Goal: Task Accomplishment & Management: Complete application form

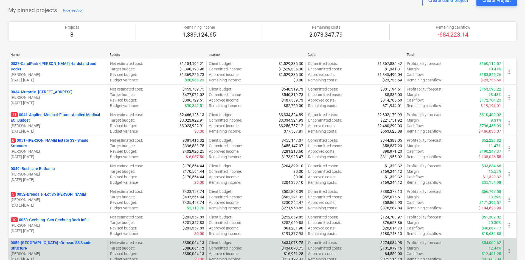
scroll to position [82, 0]
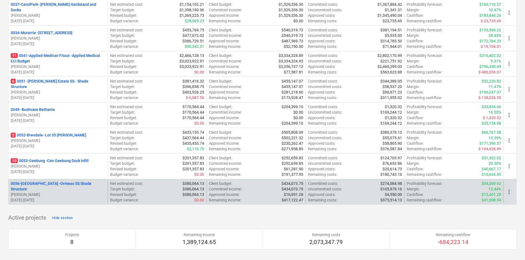
click at [51, 184] on p "0056-Ormeau - Ormeau SS Shade Structure" at bounding box center [58, 185] width 95 height 11
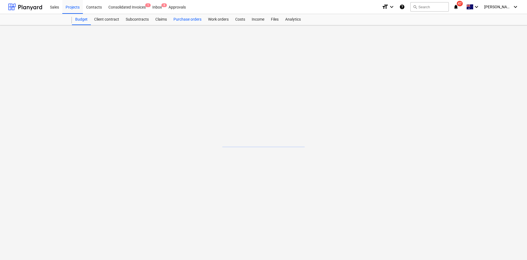
click at [185, 21] on div "Purchase orders" at bounding box center [187, 19] width 35 height 11
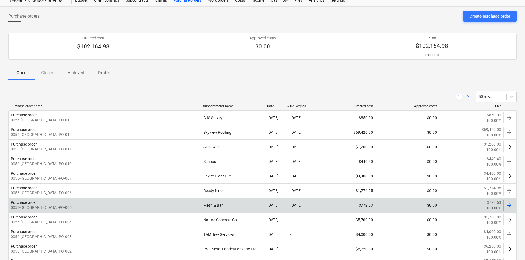
scroll to position [55, 0]
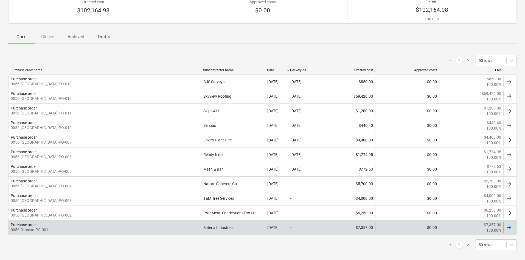
click at [153, 225] on div "Purchase order 0056-Ormeau-PO-001" at bounding box center [105, 227] width 193 height 11
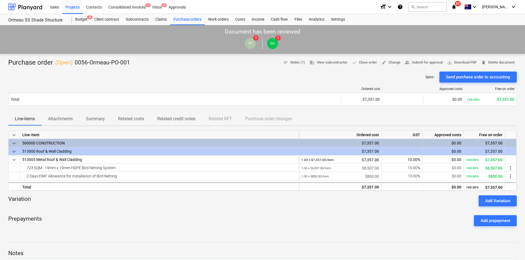
click at [114, 74] on div "Sent : - Send purchase order to accounting" at bounding box center [262, 76] width 509 height 11
click at [190, 18] on div "Purchase orders" at bounding box center [187, 19] width 35 height 11
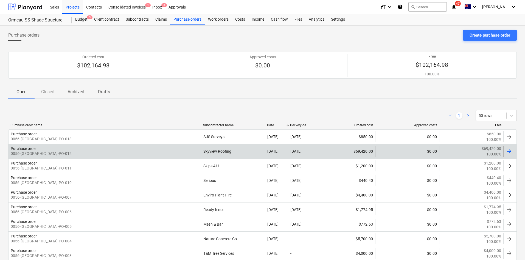
click at [182, 150] on div "Purchase order 0056-[GEOGRAPHIC_DATA]-PO-012" at bounding box center [105, 151] width 193 height 11
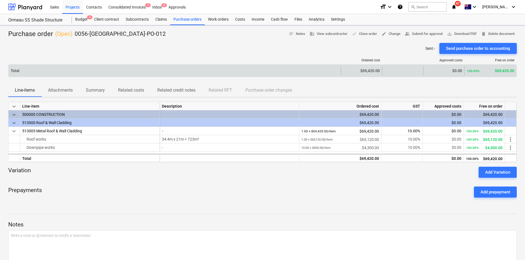
click at [60, 70] on div "Total" at bounding box center [175, 70] width 333 height 9
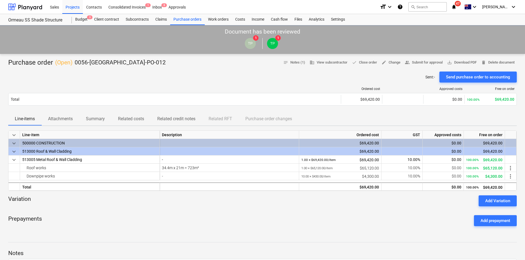
click at [62, 90] on div at bounding box center [174, 89] width 333 height 4
click at [59, 124] on button "Attachments" at bounding box center [60, 118] width 38 height 13
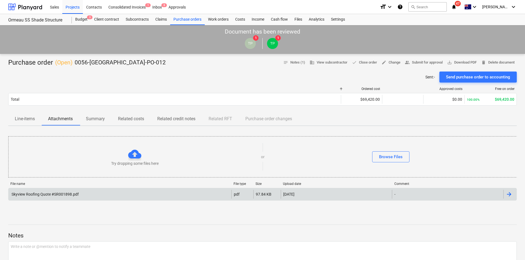
click at [124, 191] on div "Skyview Roofing Quote #SR001898.pdf" at bounding box center [120, 193] width 223 height 9
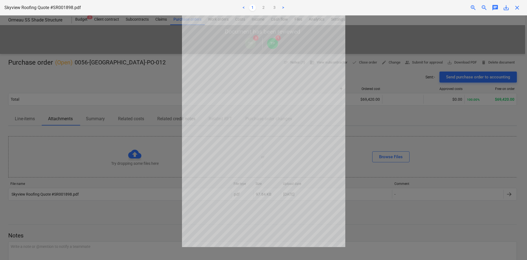
click at [123, 74] on div at bounding box center [263, 137] width 527 height 244
click at [521, 8] on div "close" at bounding box center [517, 7] width 11 height 7
click at [522, 8] on div "close" at bounding box center [517, 7] width 11 height 7
click at [518, 8] on span "close" at bounding box center [517, 7] width 7 height 7
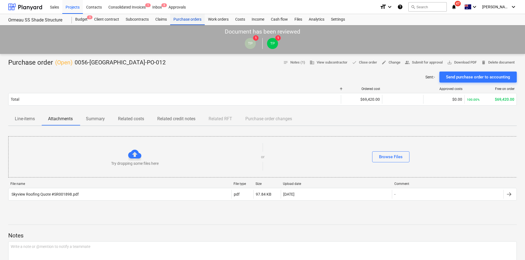
click at [184, 20] on div "Purchase orders" at bounding box center [187, 19] width 35 height 11
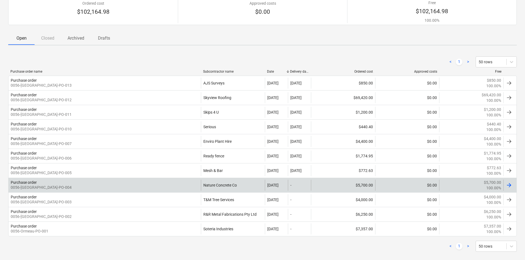
scroll to position [61, 0]
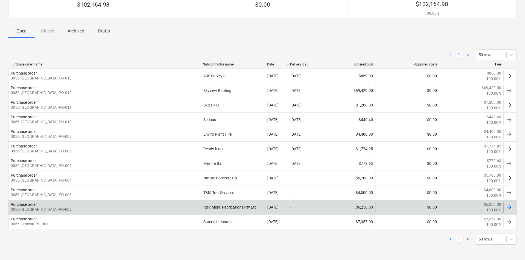
click at [171, 207] on div "Purchase order 0056-[GEOGRAPHIC_DATA]-PO-002" at bounding box center [105, 206] width 193 height 11
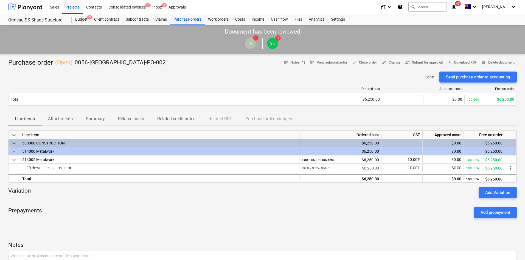
click at [185, 73] on div "Sent : - Send purchase order to accounting" at bounding box center [262, 76] width 509 height 11
click at [127, 208] on div "Prepayments Add prepayment" at bounding box center [262, 212] width 509 height 20
click at [57, 122] on span "Attachments" at bounding box center [60, 119] width 38 height 10
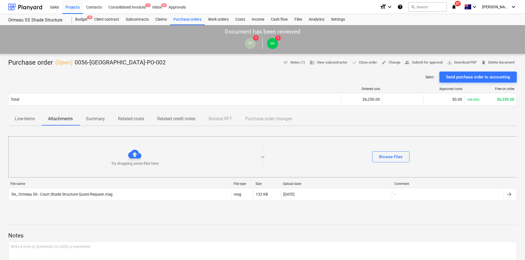
drag, startPoint x: 23, startPoint y: 120, endPoint x: 31, endPoint y: 117, distance: 8.9
click at [24, 119] on p "Line-items" at bounding box center [25, 118] width 20 height 7
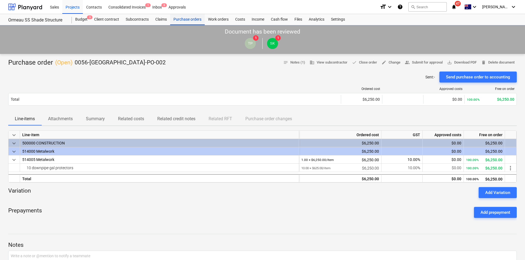
click at [194, 14] on div "Purchase orders" at bounding box center [187, 19] width 35 height 11
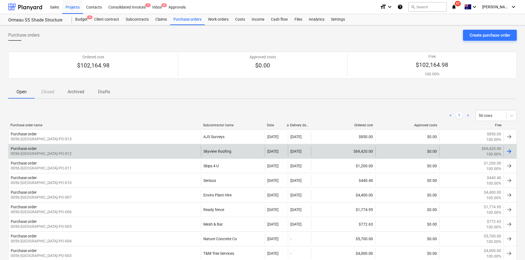
click at [155, 153] on div "Purchase order 0056-[GEOGRAPHIC_DATA]-PO-012" at bounding box center [105, 151] width 193 height 11
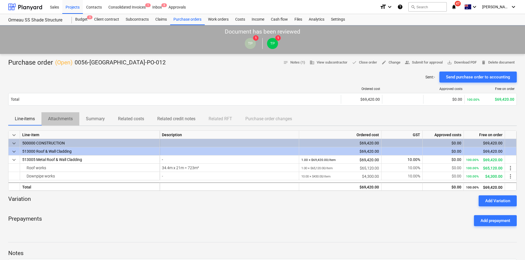
drag, startPoint x: 49, startPoint y: 122, endPoint x: 55, endPoint y: 122, distance: 6.1
click at [49, 122] on span "Attachments" at bounding box center [60, 119] width 38 height 10
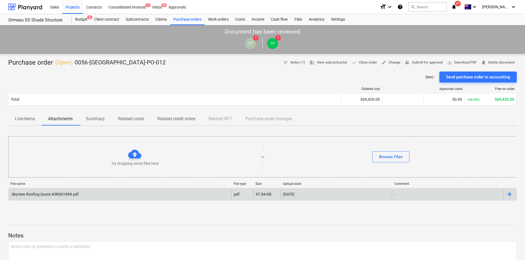
click at [128, 199] on div "Skyview Roofing Quote #SR001898.pdf pdf 97.84 KB [DATE] -" at bounding box center [262, 194] width 509 height 13
click at [129, 195] on div "Skyview Roofing Quote #SR001898.pdf" at bounding box center [120, 193] width 223 height 9
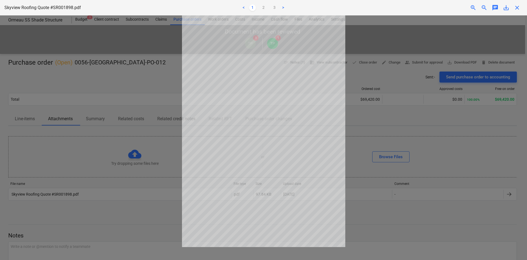
click at [476, 7] on span "zoom_in" at bounding box center [473, 7] width 7 height 7
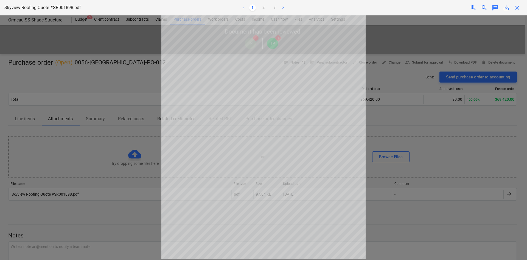
scroll to position [45, 0]
click at [517, 6] on span "close" at bounding box center [517, 7] width 7 height 7
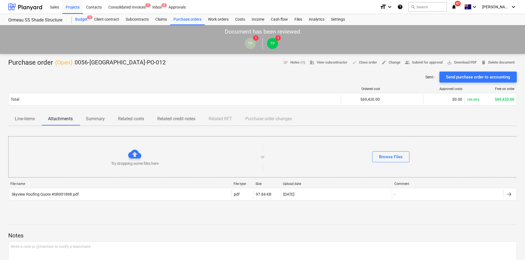
click at [86, 19] on div "Budget 3" at bounding box center [81, 19] width 19 height 11
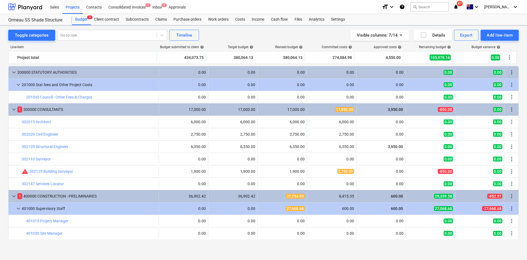
click at [79, 29] on div "Toggle categories Go to row Timeline Visible columns : 7/14 Details Export Add …" at bounding box center [263, 137] width 527 height 225
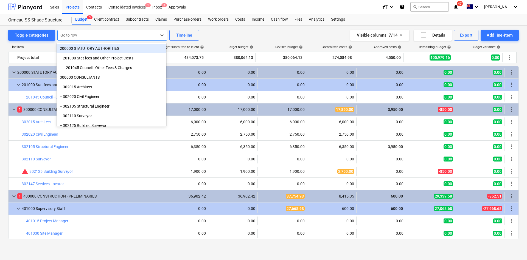
click at [76, 34] on div at bounding box center [107, 34] width 94 height 5
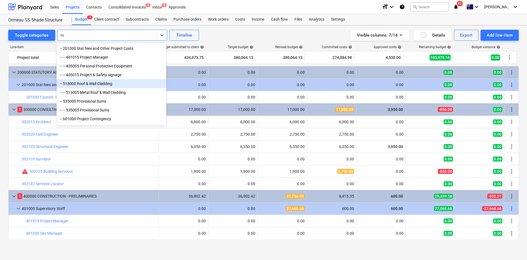
type input "r"
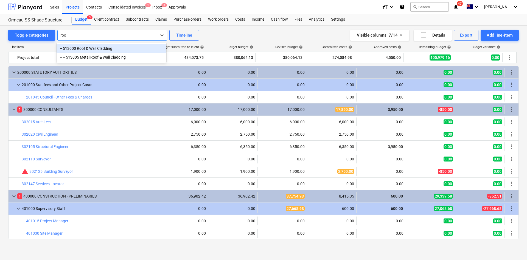
type input "roof"
click at [80, 40] on div "-- 513000 Roof & Wall Cladding" at bounding box center [112, 35] width 110 height 11
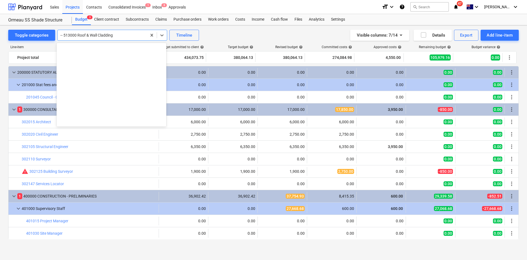
scroll to position [490, 0]
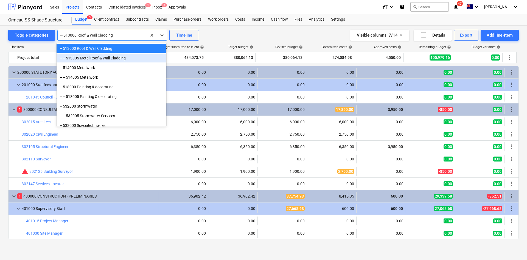
click at [96, 57] on div "-- -- 513005 Metal Roof & Wall Cladding" at bounding box center [112, 58] width 110 height 9
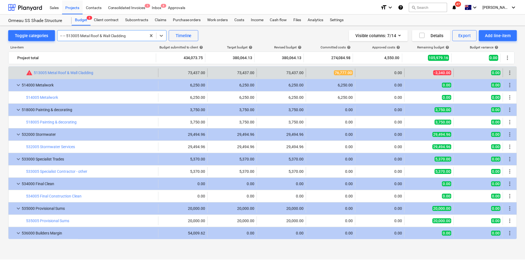
scroll to position [615, 0]
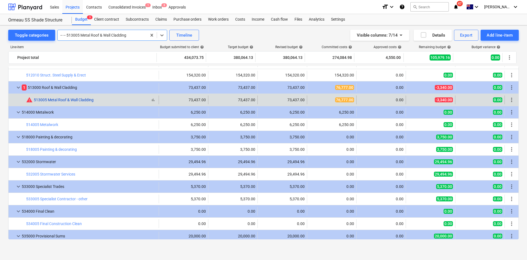
click at [55, 98] on link "513005 Metal Roof & Wall Cladding" at bounding box center [64, 99] width 60 height 4
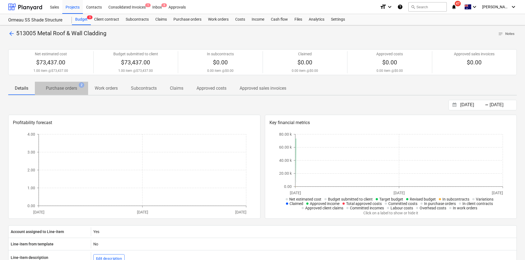
click at [70, 85] on p "Purchase orders" at bounding box center [61, 88] width 31 height 7
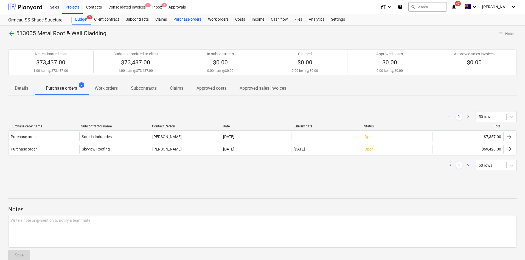
click at [176, 21] on div "Purchase orders" at bounding box center [187, 19] width 35 height 11
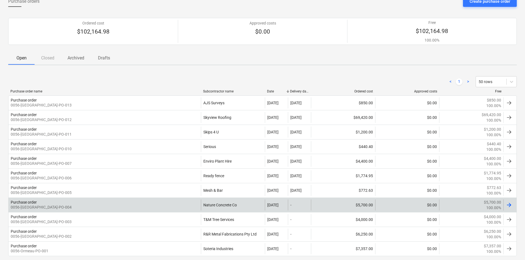
scroll to position [61, 0]
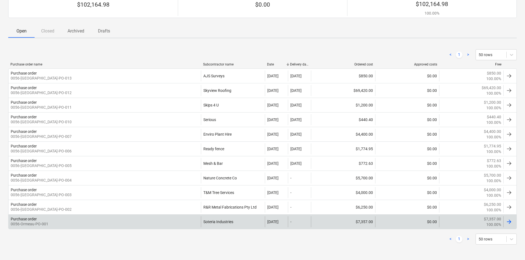
click at [69, 221] on div "Purchase order 0056-Ormeau-PO-001" at bounding box center [105, 221] width 193 height 11
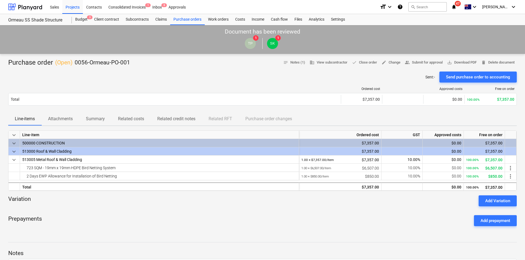
click at [54, 125] on button "Attachments" at bounding box center [60, 118] width 38 height 13
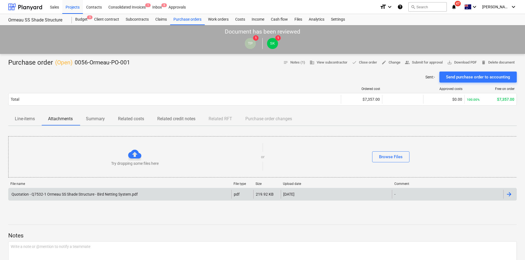
click at [66, 193] on div "Quotation - Q7532-1 Ormeau SS Shade Structure - Bird Netting System.pdf" at bounding box center [74, 194] width 127 height 4
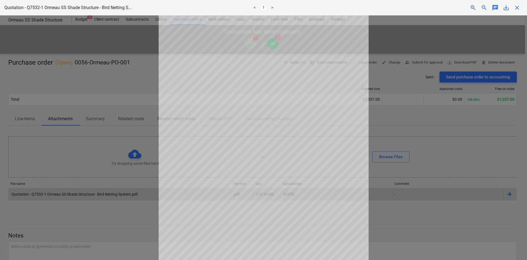
drag, startPoint x: 517, startPoint y: 5, endPoint x: 511, endPoint y: 7, distance: 6.0
click at [517, 5] on span "close" at bounding box center [517, 7] width 7 height 7
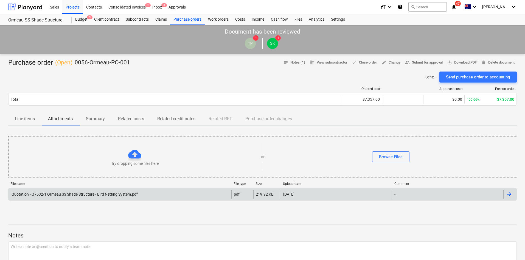
click at [96, 184] on div "File name" at bounding box center [119, 184] width 219 height 4
click at [184, 19] on div "Purchase orders" at bounding box center [187, 19] width 35 height 11
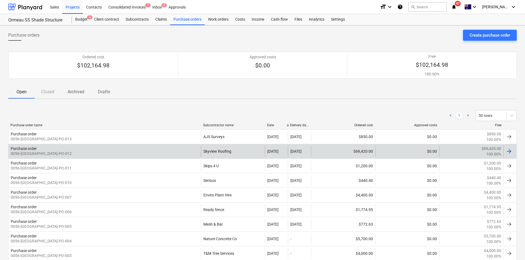
click at [129, 153] on div "Purchase order 0056-[GEOGRAPHIC_DATA]-PO-012" at bounding box center [105, 151] width 193 height 11
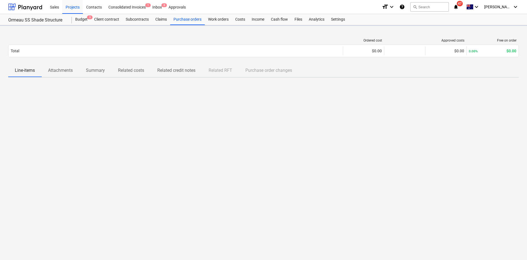
click at [59, 73] on div "Ordered cost Approved costs Free on order Total $0.00 $0.00 0.00% $0.00 Please …" at bounding box center [263, 142] width 527 height 234
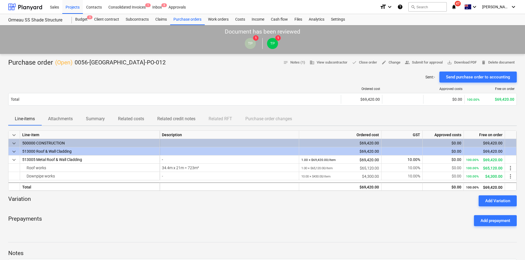
click at [60, 114] on span "Attachments" at bounding box center [60, 119] width 38 height 10
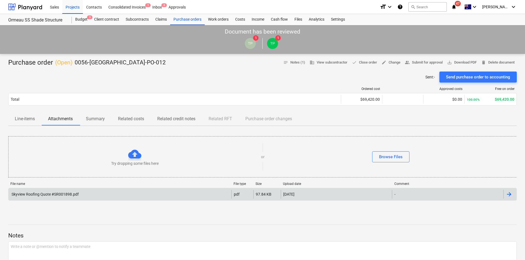
click at [55, 192] on div "Skyview Roofing Quote #SR001898.pdf" at bounding box center [45, 194] width 68 height 4
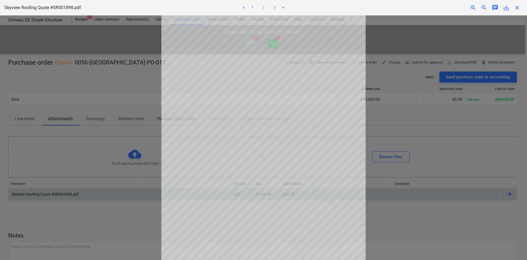
click at [264, 7] on link "2" at bounding box center [263, 7] width 7 height 7
click at [253, 8] on link "1" at bounding box center [252, 7] width 7 height 7
click at [264, 7] on link "2" at bounding box center [263, 7] width 7 height 7
click at [254, 10] on link "1" at bounding box center [252, 7] width 7 height 7
click at [518, 10] on span "close" at bounding box center [517, 7] width 7 height 7
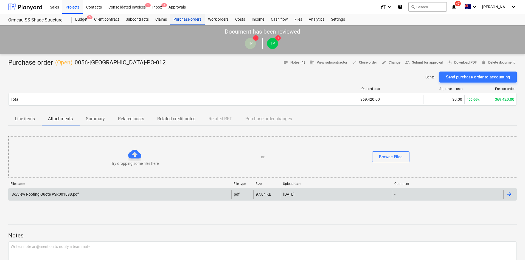
click at [178, 20] on div "Purchase orders" at bounding box center [187, 19] width 35 height 11
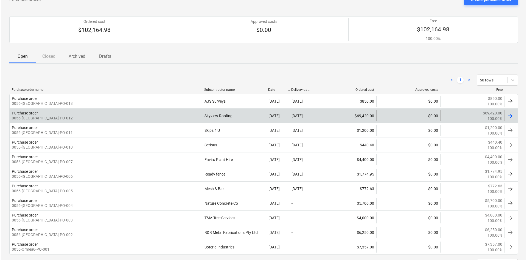
scroll to position [61, 0]
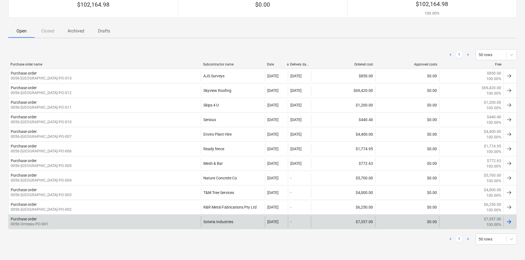
click at [133, 216] on div "Purchase order 0056-Ormeau-PO-001" at bounding box center [105, 221] width 193 height 11
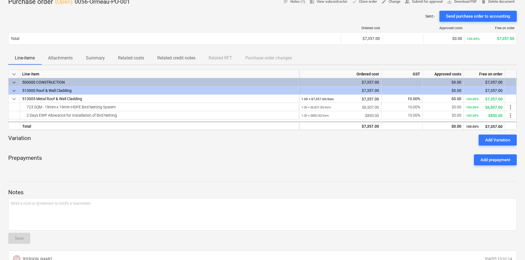
click at [62, 57] on p "Attachments" at bounding box center [60, 58] width 25 height 7
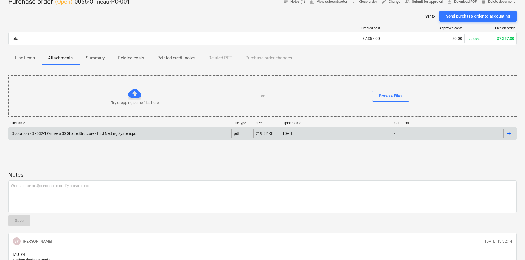
click at [71, 135] on div "Quotation - Q7532-1 Ormeau SS Shade Structure - Bird Netting System.pdf" at bounding box center [74, 133] width 127 height 4
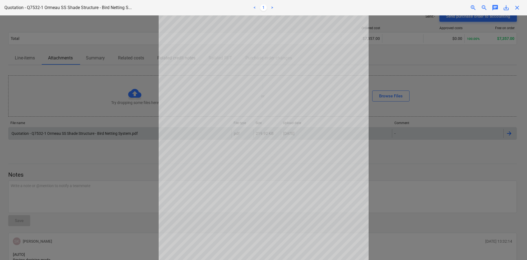
click at [441, 65] on div at bounding box center [263, 137] width 527 height 244
click at [518, 9] on span "close" at bounding box center [517, 7] width 7 height 7
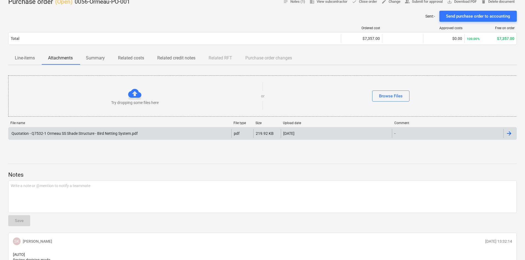
click at [95, 134] on div "Quotation - Q7532-1 Ormeau SS Shade Structure - Bird Netting System.pdf" at bounding box center [74, 133] width 127 height 4
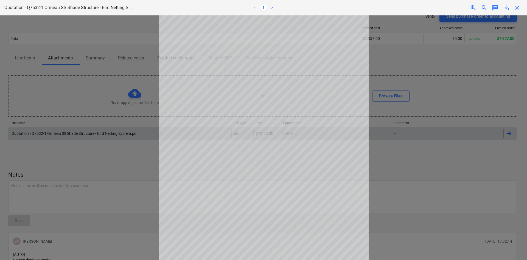
click at [515, 9] on span "close" at bounding box center [517, 7] width 7 height 7
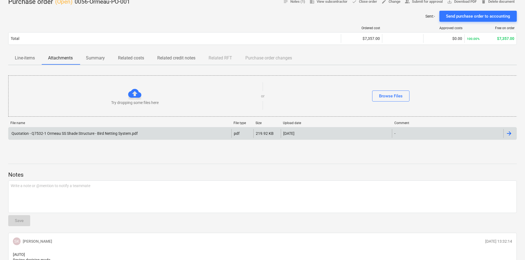
click at [71, 132] on div "Quotation - Q7532-1 Ormeau SS Shade Structure - Bird Netting System.pdf" at bounding box center [74, 133] width 127 height 4
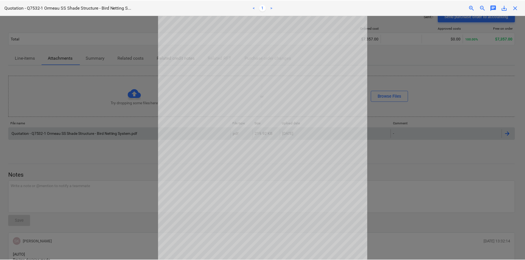
scroll to position [5, 0]
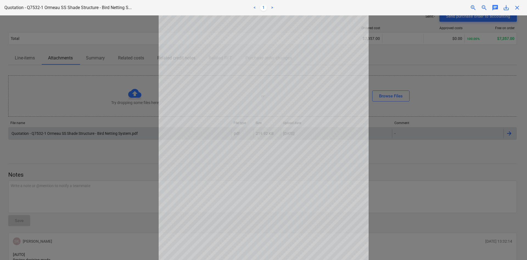
click at [518, 7] on span "close" at bounding box center [517, 7] width 7 height 7
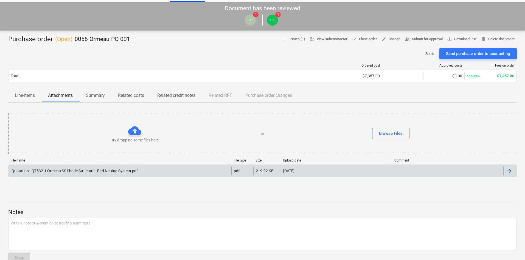
scroll to position [0, 0]
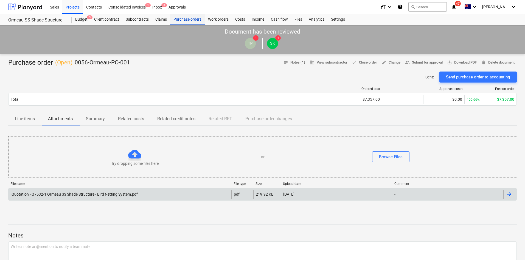
click at [187, 19] on div "Purchase orders" at bounding box center [187, 19] width 35 height 11
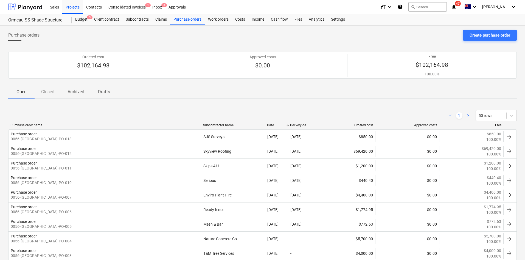
click at [97, 119] on div "< 1 > 50 rows" at bounding box center [262, 115] width 509 height 11
drag, startPoint x: 117, startPoint y: 113, endPoint x: 122, endPoint y: 111, distance: 5.4
click at [117, 113] on div "< 1 > 50 rows" at bounding box center [262, 115] width 509 height 11
click at [174, 30] on div "Purchase orders Create purchase order" at bounding box center [262, 37] width 509 height 15
click at [182, 20] on div "Purchase orders" at bounding box center [187, 19] width 35 height 11
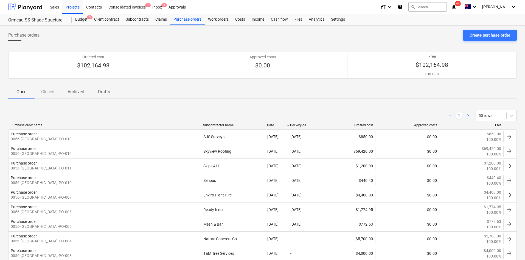
click at [110, 41] on div "Purchase orders Create purchase order" at bounding box center [262, 37] width 509 height 15
click at [502, 33] on div "Create purchase order" at bounding box center [490, 35] width 41 height 7
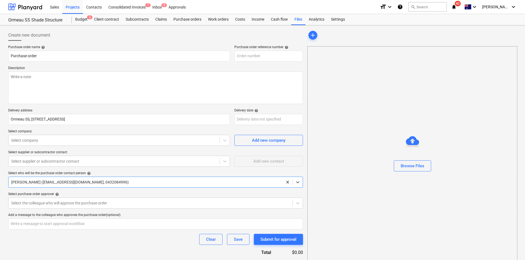
type textarea "x"
type input "0056-[GEOGRAPHIC_DATA]-PO-014"
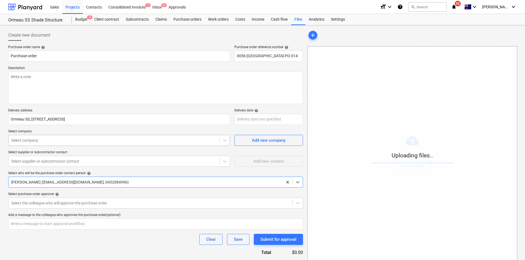
click at [82, 136] on div "Select company" at bounding box center [114, 140] width 211 height 8
click at [95, 129] on p "Select company" at bounding box center [119, 131] width 222 height 5
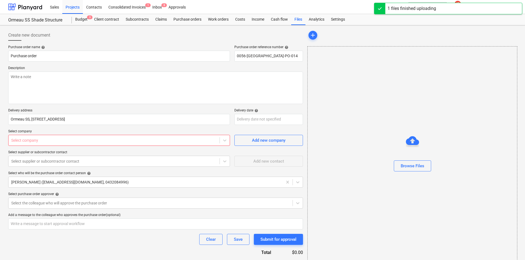
click at [89, 143] on div at bounding box center [114, 139] width 206 height 5
type textarea "x"
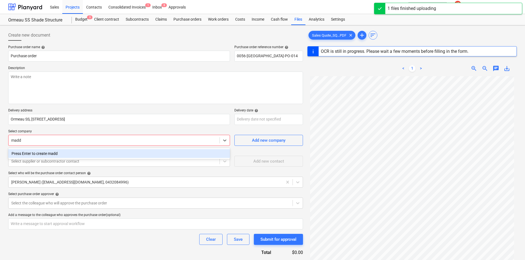
type input "mad"
type textarea "x"
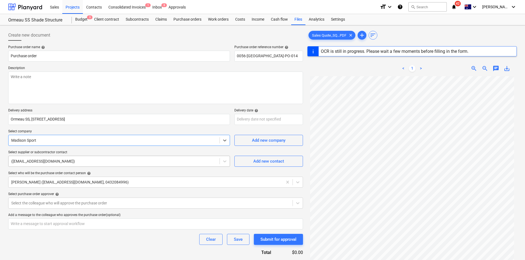
click at [88, 161] on div at bounding box center [114, 160] width 206 height 5
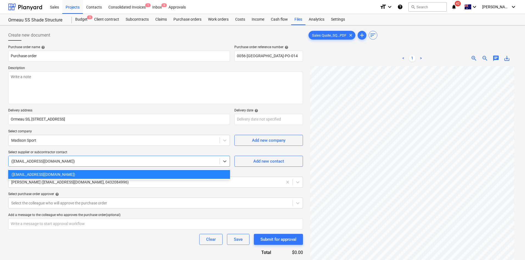
click at [88, 161] on div at bounding box center [114, 160] width 206 height 5
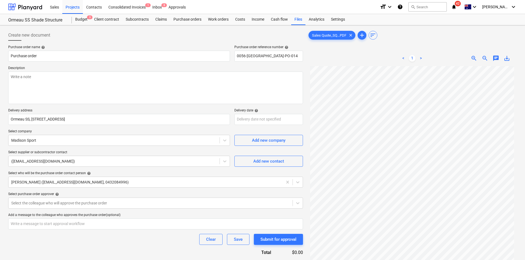
click at [89, 148] on div "Purchase order name help Purchase order Purchase order reference number help 00…" at bounding box center [155, 160] width 295 height 231
click at [80, 83] on textarea at bounding box center [155, 87] width 295 height 32
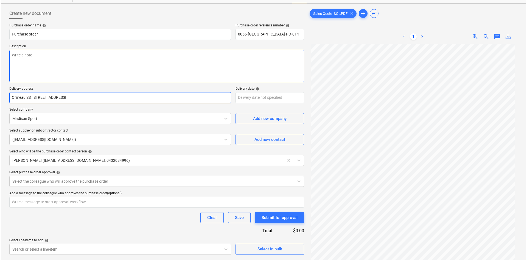
scroll to position [55, 0]
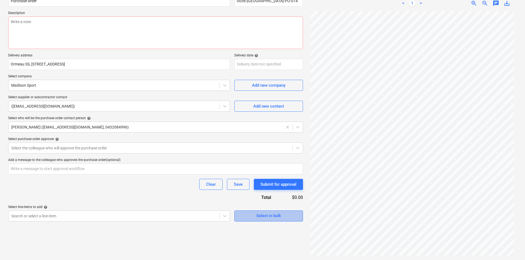
click at [255, 216] on span "Select in bulk" at bounding box center [268, 215] width 55 height 7
type textarea "x"
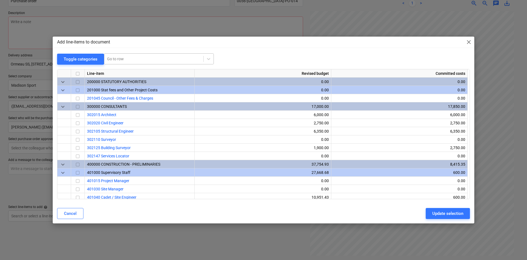
click at [135, 60] on div at bounding box center [154, 58] width 94 height 5
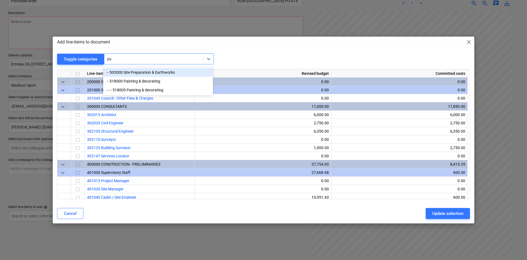
type input "p"
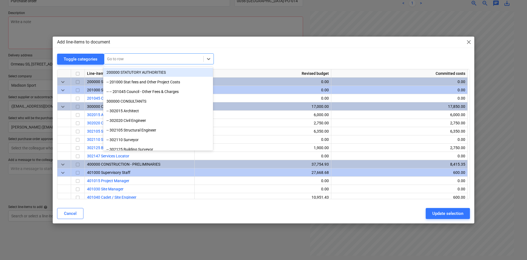
type textarea "x"
click at [125, 58] on div at bounding box center [154, 58] width 94 height 5
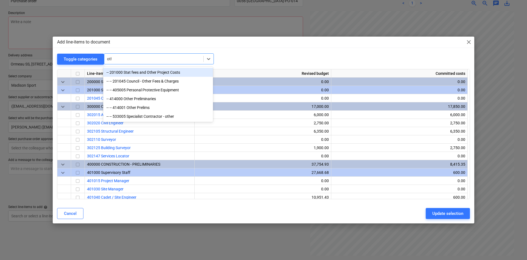
type input "othe"
type textarea "x"
type input "other"
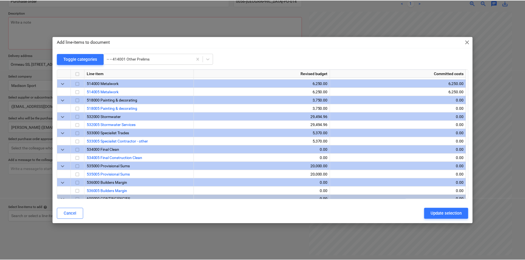
scroll to position [439, 0]
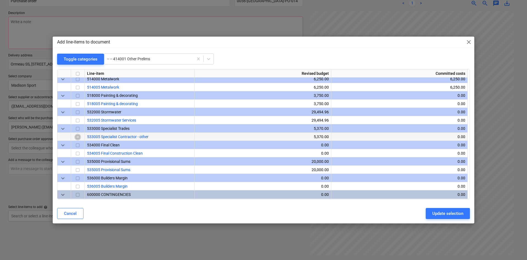
click at [75, 135] on input "checkbox" at bounding box center [77, 136] width 7 height 7
click at [447, 211] on div "Update selection" at bounding box center [448, 213] width 31 height 7
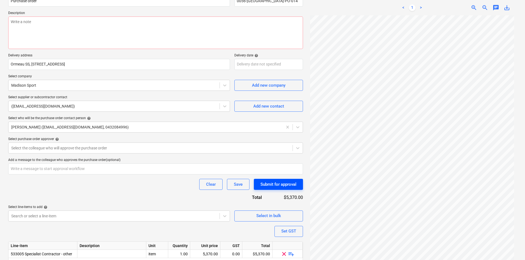
scroll to position [75, 0]
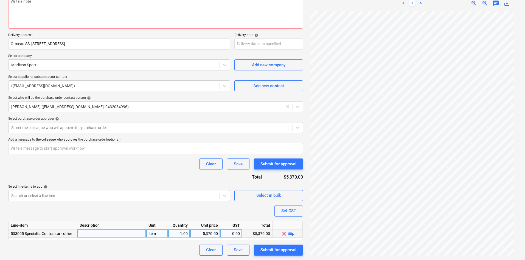
drag, startPoint x: 291, startPoint y: 229, endPoint x: 290, endPoint y: 232, distance: 3.4
click at [291, 230] on div "clear playlist_add" at bounding box center [288, 233] width 30 height 8
click at [290, 232] on span "playlist_add" at bounding box center [291, 233] width 7 height 7
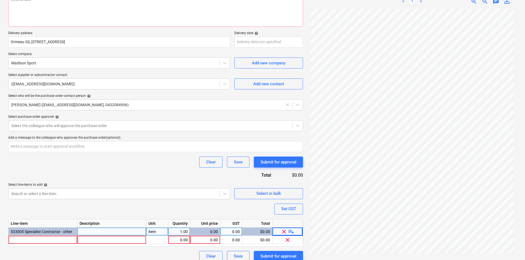
scroll to position [83, 0]
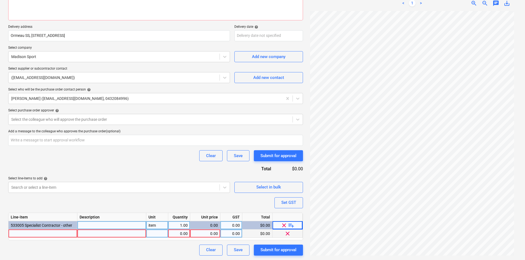
click at [22, 232] on div at bounding box center [43, 233] width 69 height 8
type textarea "x"
click at [21, 231] on div at bounding box center [43, 233] width 69 height 8
type input "Custo"
type textarea "x"
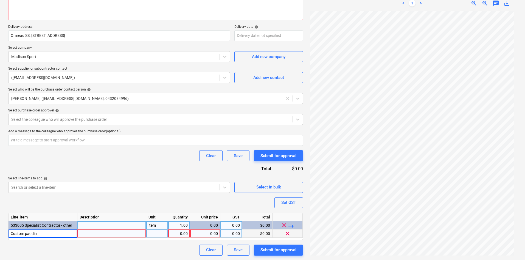
type input "Custom padding"
type textarea "x"
click at [89, 233] on div at bounding box center [111, 233] width 69 height 8
type input "2100mm high All Royal Blue Padding ? TBA 75mm thick foam 320mm x 320mm square -…"
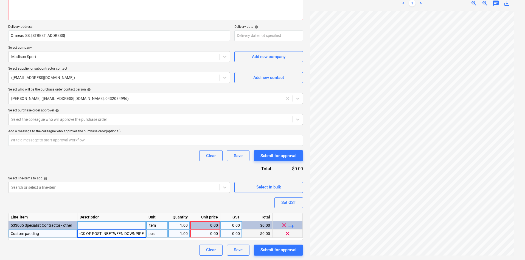
type textarea "x"
type input "2100mm high All Blue Padding TBA 75mm thick foam 320mm x 320mm square - VELCRO …"
type textarea "x"
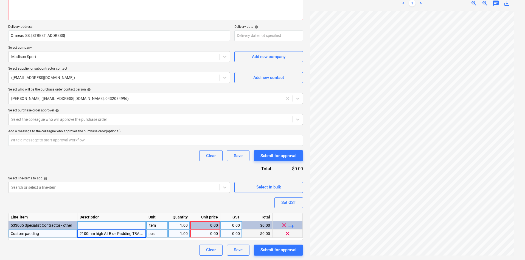
click at [152, 225] on div "item" at bounding box center [157, 225] width 22 height 8
click at [158, 234] on div "pcs" at bounding box center [157, 233] width 22 height 8
type input "item"
click at [140, 252] on div "Clear Save Submit for approval" at bounding box center [155, 249] width 295 height 11
type textarea "x"
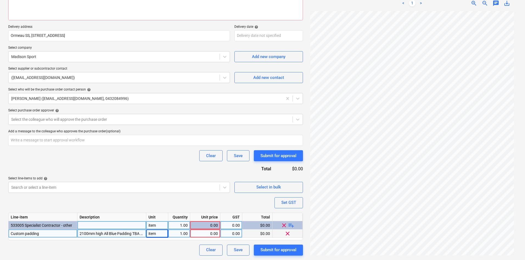
click at [204, 231] on div "0.00" at bounding box center [206, 233] width 26 height 8
click at [228, 234] on div "0.00" at bounding box center [231, 233] width 17 height 8
type input "10"
type textarea "x"
click at [199, 231] on div "0.00" at bounding box center [206, 233] width 26 height 8
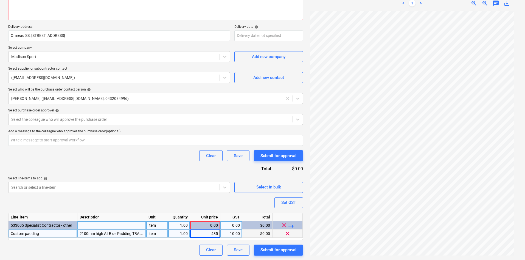
type input "4851"
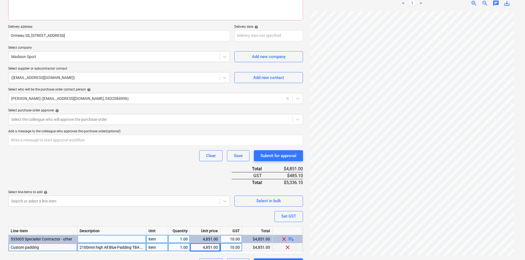
click at [112, 168] on div "Purchase order name help Purchase order Purchase order reference number help 00…" at bounding box center [155, 115] width 295 height 307
click at [43, 121] on div at bounding box center [150, 118] width 279 height 5
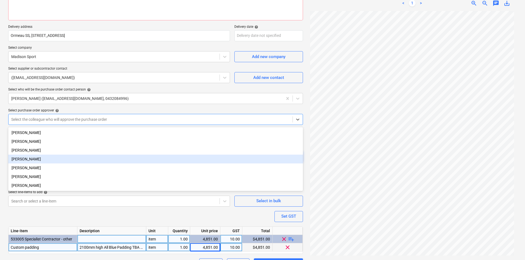
drag, startPoint x: 35, startPoint y: 160, endPoint x: 75, endPoint y: 130, distance: 50.6
click at [35, 159] on div "[PERSON_NAME]" at bounding box center [155, 158] width 295 height 9
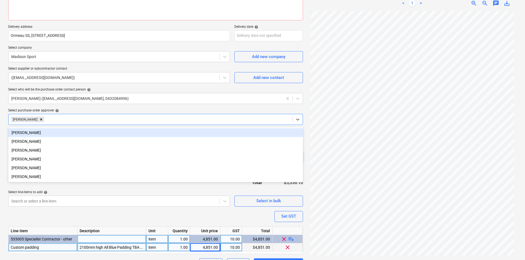
click at [100, 111] on div "Select purchase order approver help" at bounding box center [155, 110] width 295 height 4
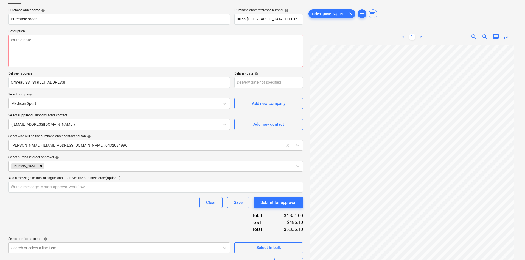
scroll to position [1, 0]
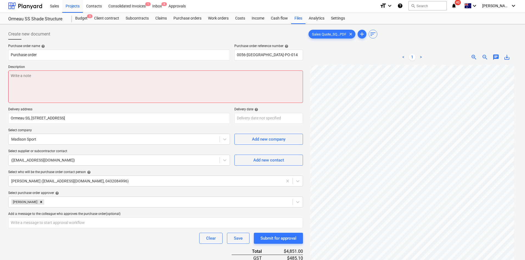
click at [48, 84] on textarea at bounding box center [155, 86] width 295 height 32
click at [68, 87] on textarea at bounding box center [155, 86] width 295 height 32
paste textarea "Site contact : [PERSON_NAME] - [PHONE_NUMBER]"
type textarea "x"
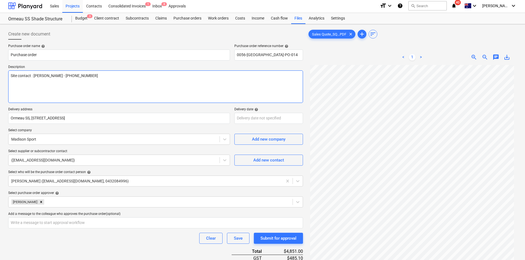
type textarea "Site contact : [PERSON_NAME] - [PHONE_NUMBER]"
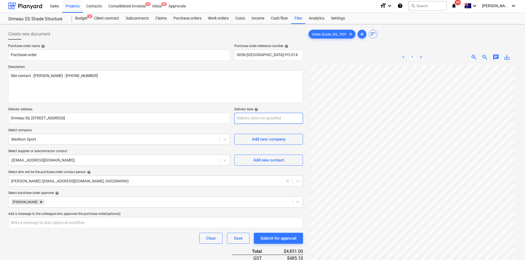
click at [252, 120] on body "Sales Projects Contacts Consolidated Invoices 1 Inbox 8 Approvals format_size k…" at bounding box center [262, 129] width 525 height 260
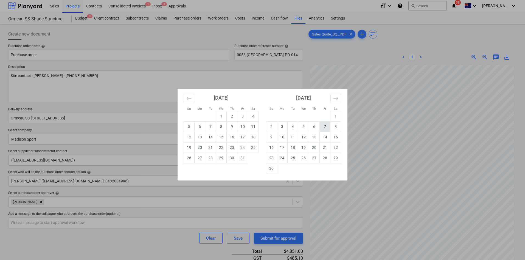
click at [324, 127] on td "7" at bounding box center [325, 126] width 11 height 10
type textarea "x"
type input "[DATE]"
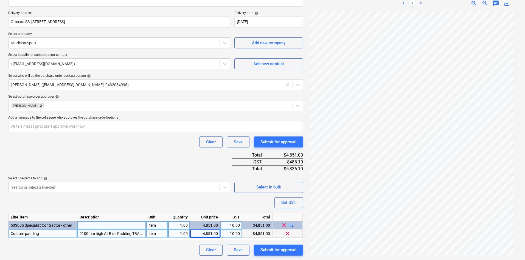
click at [151, 158] on div "Purchase order name help Purchase order Purchase order reference number help 00…" at bounding box center [155, 101] width 295 height 307
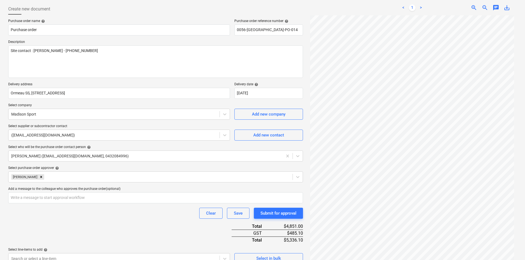
scroll to position [97, 0]
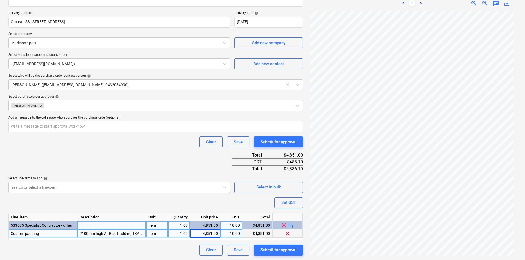
click at [146, 155] on div "Purchase order name help Purchase order Purchase order reference number help 00…" at bounding box center [155, 101] width 295 height 307
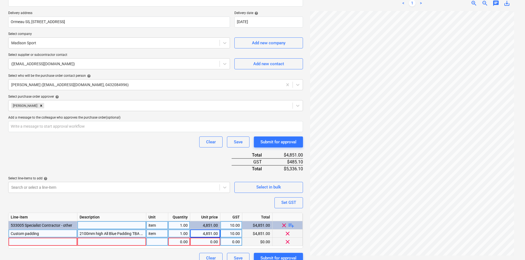
click at [38, 241] on div at bounding box center [43, 241] width 69 height 8
type textarea "x"
type input "Frieght"
type textarea "x"
click at [149, 232] on div "item" at bounding box center [157, 233] width 22 height 8
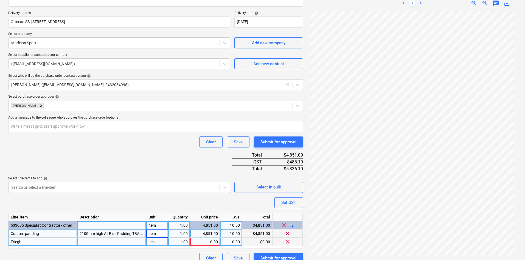
click at [158, 243] on div "pcs" at bounding box center [157, 241] width 22 height 8
type input "item"
type textarea "x"
click at [209, 242] on div "0.00" at bounding box center [206, 241] width 26 height 8
type input "300"
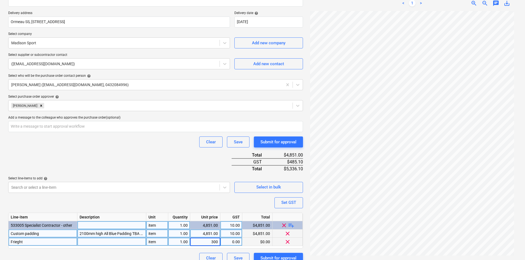
type textarea "x"
click at [234, 243] on div "0.00" at bounding box center [231, 241] width 17 height 8
type input "10"
click at [86, 159] on div "Purchase order name help Purchase order Purchase order reference number help 00…" at bounding box center [155, 106] width 295 height 316
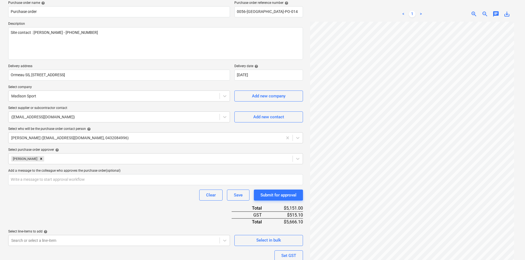
scroll to position [105, 0]
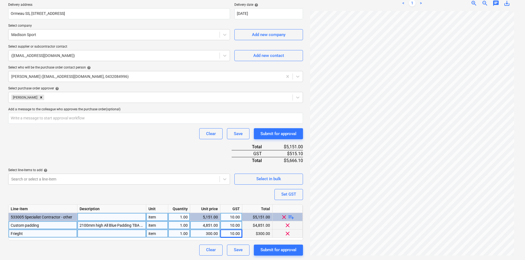
click at [167, 147] on div "Purchase order name help Purchase order Purchase order reference number help 00…" at bounding box center [155, 98] width 295 height 316
click at [164, 150] on div "Purchase order name help Purchase order Purchase order reference number help 00…" at bounding box center [155, 98] width 295 height 316
click at [144, 144] on div "Purchase order name help Purchase order Purchase order reference number help 00…" at bounding box center [155, 98] width 295 height 316
click at [151, 172] on div "Select line-items to add help" at bounding box center [119, 170] width 222 height 4
click at [151, 171] on div "Select line-items to add help" at bounding box center [119, 170] width 222 height 4
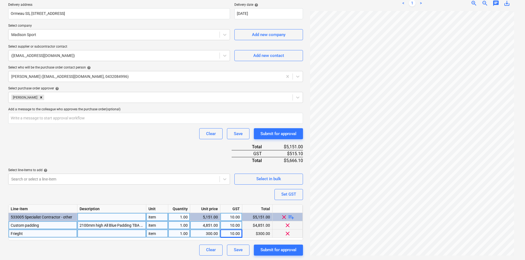
click at [158, 154] on div "Purchase order name help Purchase order Purchase order reference number help 00…" at bounding box center [155, 98] width 295 height 316
click at [154, 194] on div "Purchase order name help Purchase order Purchase order reference number help 00…" at bounding box center [155, 98] width 295 height 316
click at [263, 248] on div "Submit for approval" at bounding box center [279, 249] width 36 height 7
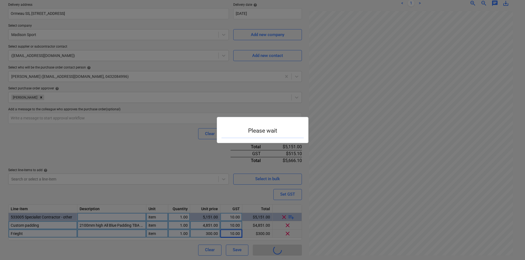
type textarea "x"
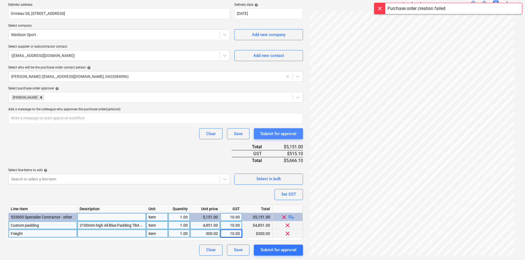
click at [281, 132] on div "Submit for approval" at bounding box center [279, 133] width 36 height 7
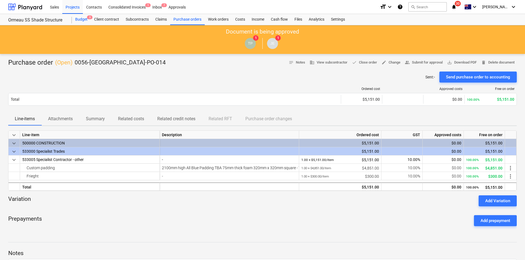
click at [80, 19] on div "Budget 3" at bounding box center [81, 19] width 19 height 11
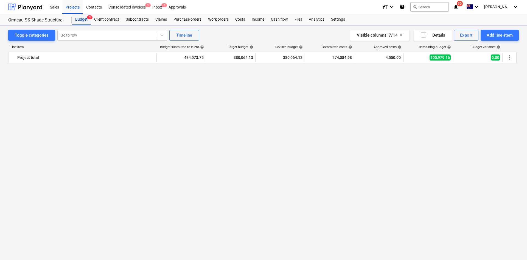
scroll to position [615, 0]
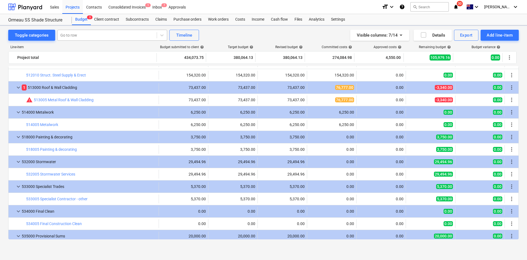
click at [93, 38] on div at bounding box center [107, 34] width 94 height 5
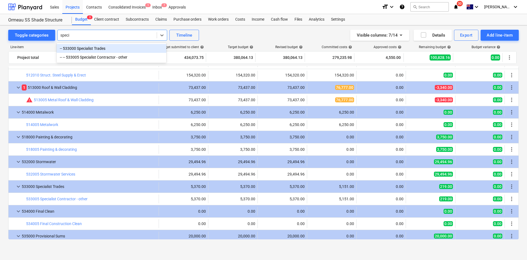
type input "specia"
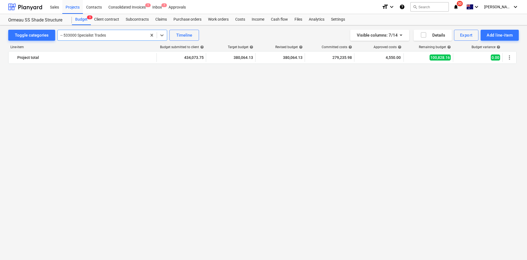
scroll to position [0, 0]
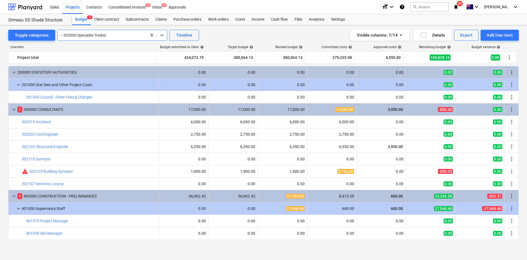
click at [94, 34] on div at bounding box center [102, 34] width 84 height 5
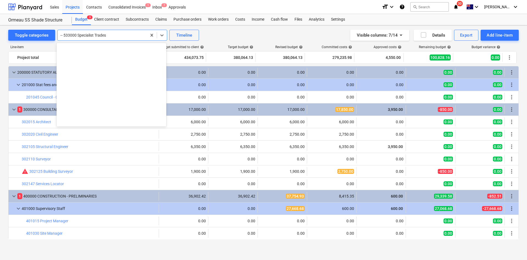
scroll to position [567, 0]
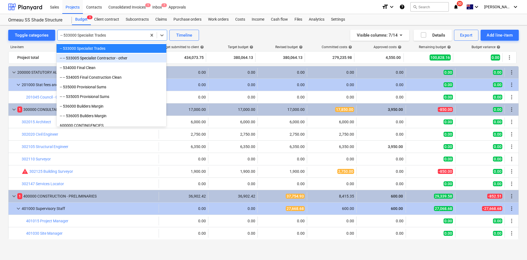
click at [101, 56] on div "-- -- 533005 Specialist Contractor - other" at bounding box center [112, 58] width 110 height 9
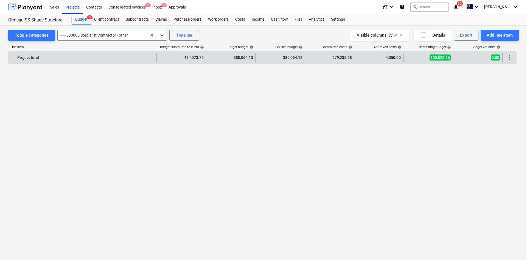
scroll to position [717, 0]
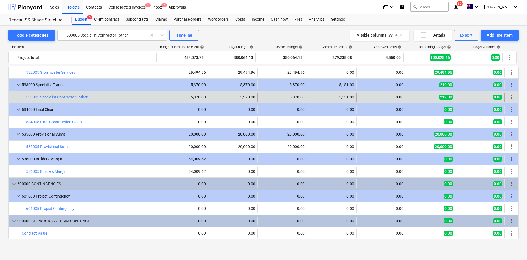
click at [247, 41] on div "Line-item Budget submitted to client help Target budget help Revised budget hel…" at bounding box center [263, 143] width 511 height 205
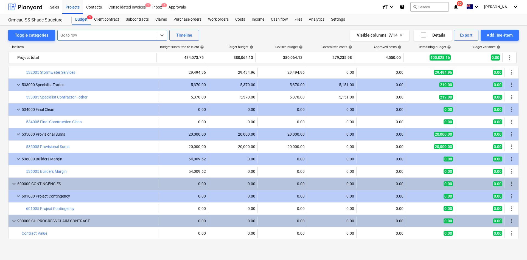
click at [235, 34] on div "Toggle categories option , selected. Select is focused ,type to refine list, pr…" at bounding box center [263, 35] width 511 height 11
click at [459, 5] on icon "notifications" at bounding box center [455, 7] width 5 height 7
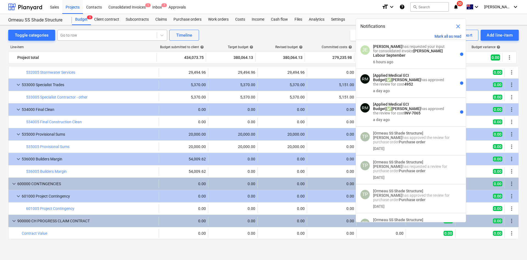
click at [451, 37] on button "Mark all as read" at bounding box center [448, 36] width 27 height 4
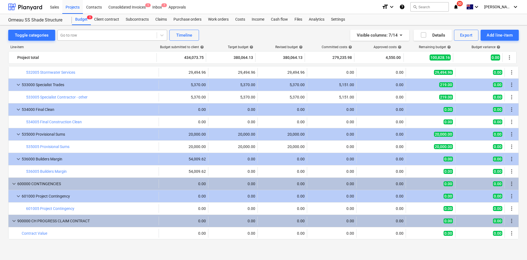
click at [313, 3] on div "Sales Projects Contacts Consolidated Invoices 1 Inbox 7 Approvals" at bounding box center [212, 7] width 331 height 14
